Goal: Transaction & Acquisition: Purchase product/service

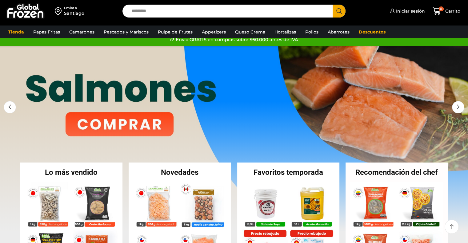
scroll to position [8, 0]
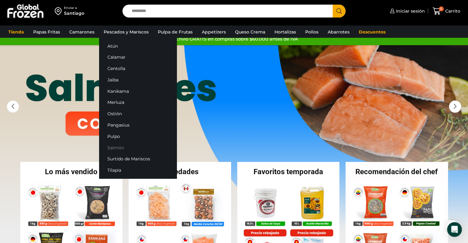
click at [111, 149] on link "Salmón" at bounding box center [137, 147] width 77 height 11
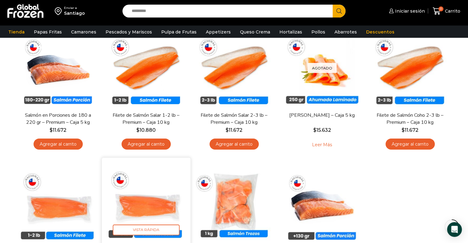
scroll to position [135, 0]
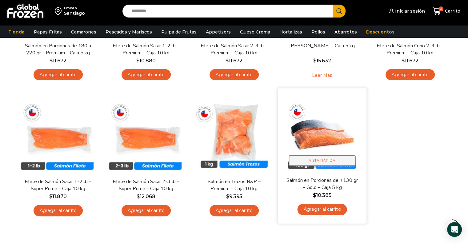
click at [306, 157] on span "Vista Rápida" at bounding box center [321, 160] width 67 height 11
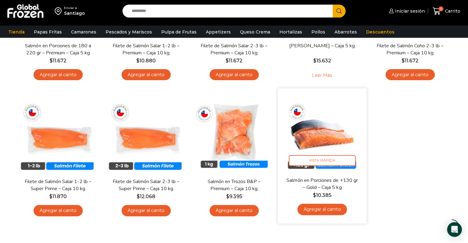
click at [315, 148] on img at bounding box center [321, 132] width 79 height 79
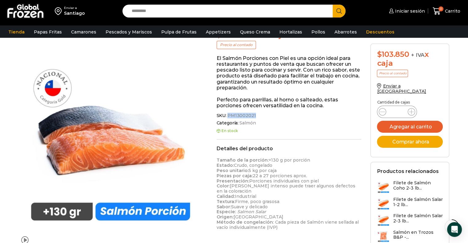
drag, startPoint x: 227, startPoint y: 115, endPoint x: 252, endPoint y: 116, distance: 24.9
click at [252, 116] on span "PM13002021" at bounding box center [241, 115] width 30 height 5
copy span "PM13002021"
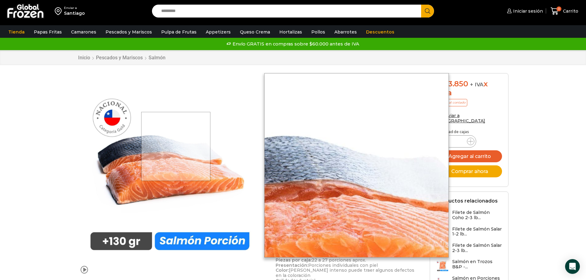
click at [176, 146] on div at bounding box center [175, 146] width 69 height 69
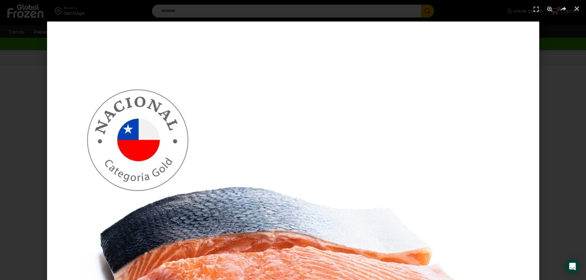
click at [3, 158] on div "1 / 1" at bounding box center [293, 267] width 586 height 535
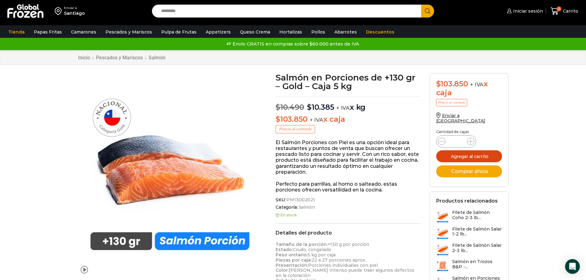
click at [457, 155] on button "Agregar al carrito" at bounding box center [469, 156] width 66 height 12
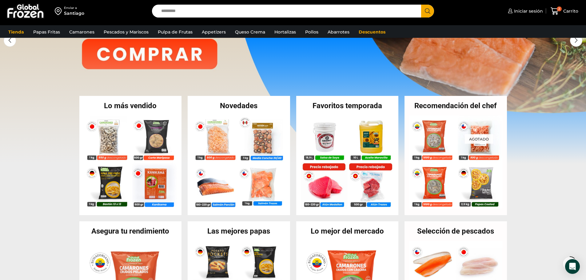
scroll to position [74, 0]
click at [322, 147] on img at bounding box center [323, 136] width 47 height 47
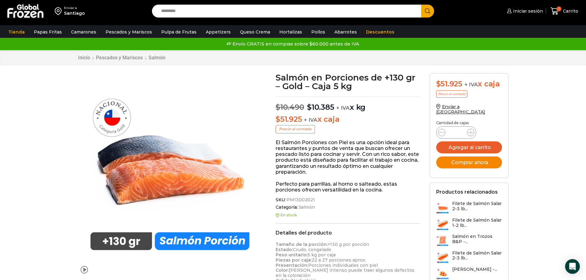
click at [449, 162] on button "Comprar ahora" at bounding box center [469, 162] width 66 height 12
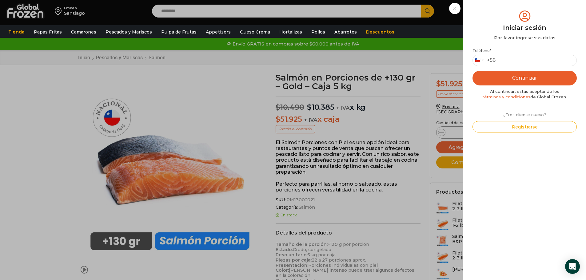
click at [505, 6] on div "Iniciar sesión Mi cuenta Login Register Iniciar sesión Por favor ingrese sus da…" at bounding box center [524, 11] width 38 height 12
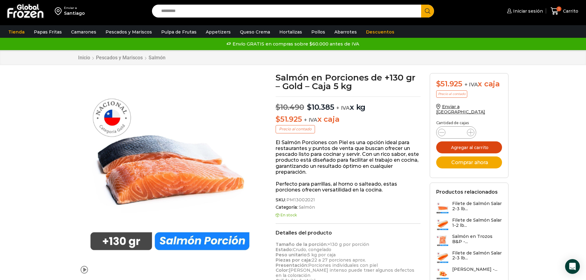
click at [475, 141] on button "Agregar al carrito" at bounding box center [469, 147] width 66 height 12
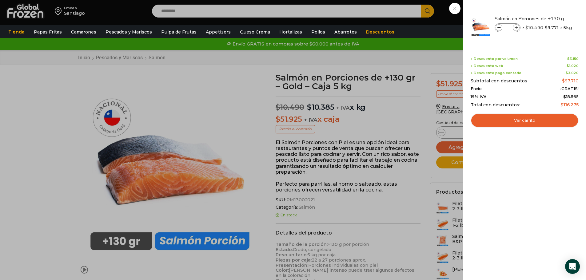
click at [549, 18] on div "2 Carrito 2 2 Shopping Cart *" at bounding box center [564, 11] width 31 height 14
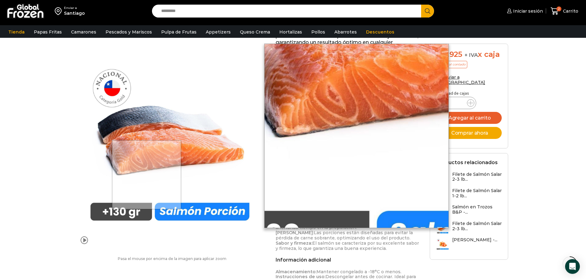
scroll to position [154, 0]
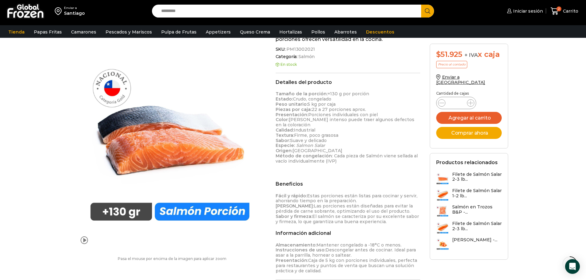
click at [59, 102] on div "Enviar a Santiago Search input Search Iniciar sesión" at bounding box center [293, 101] width 586 height 510
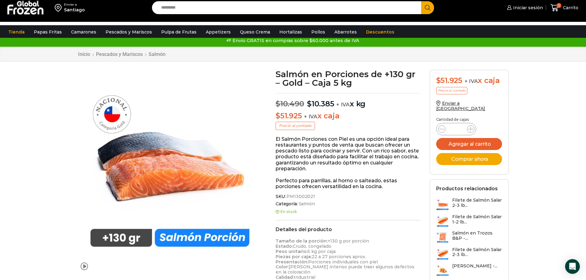
scroll to position [0, 0]
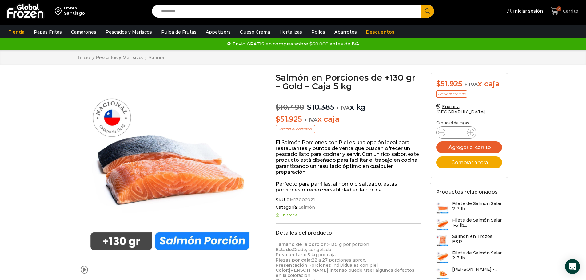
click at [556, 14] on icon at bounding box center [554, 10] width 8 height 7
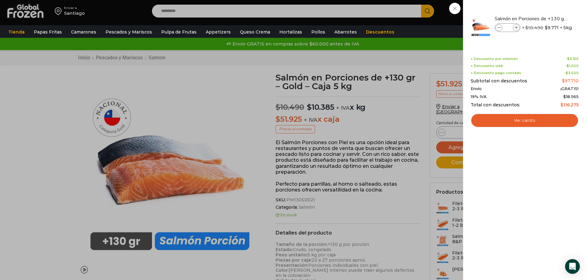
click at [549, 18] on div "2 Carrito 2 2 Shopping Cart *" at bounding box center [564, 11] width 31 height 14
